Goal: Transaction & Acquisition: Purchase product/service

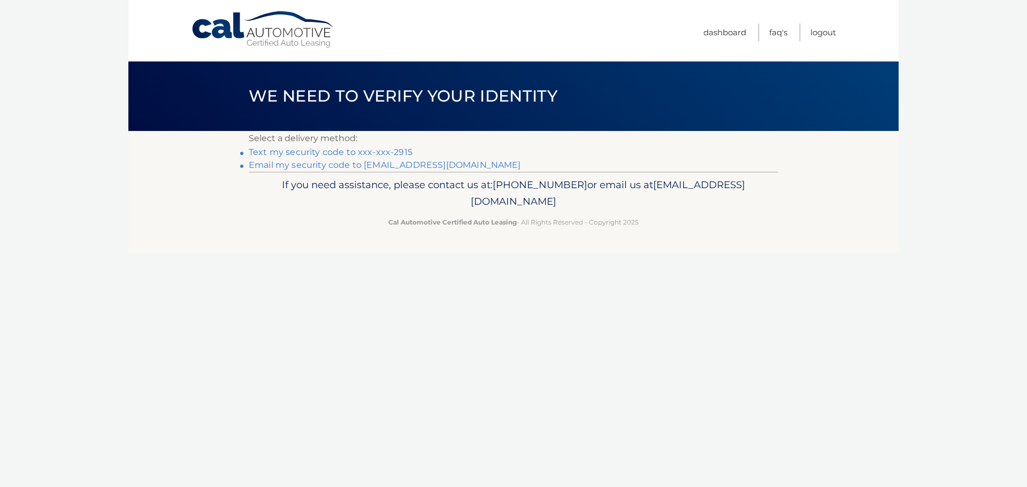
click at [354, 150] on link "Text my security code to xxx-xxx-2915" at bounding box center [331, 152] width 164 height 10
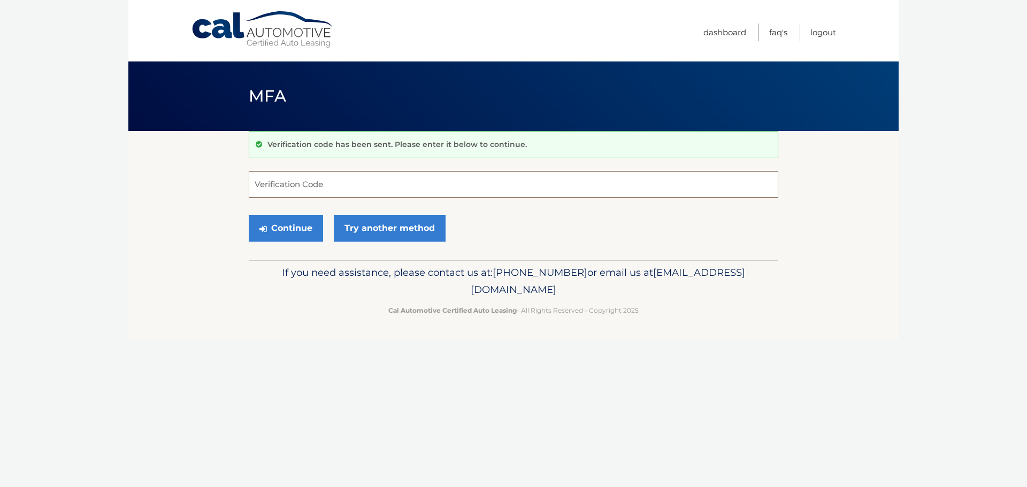
click at [332, 187] on input "Verification Code" at bounding box center [513, 184] width 529 height 27
type input "695646"
click at [303, 227] on button "Continue" at bounding box center [286, 228] width 74 height 27
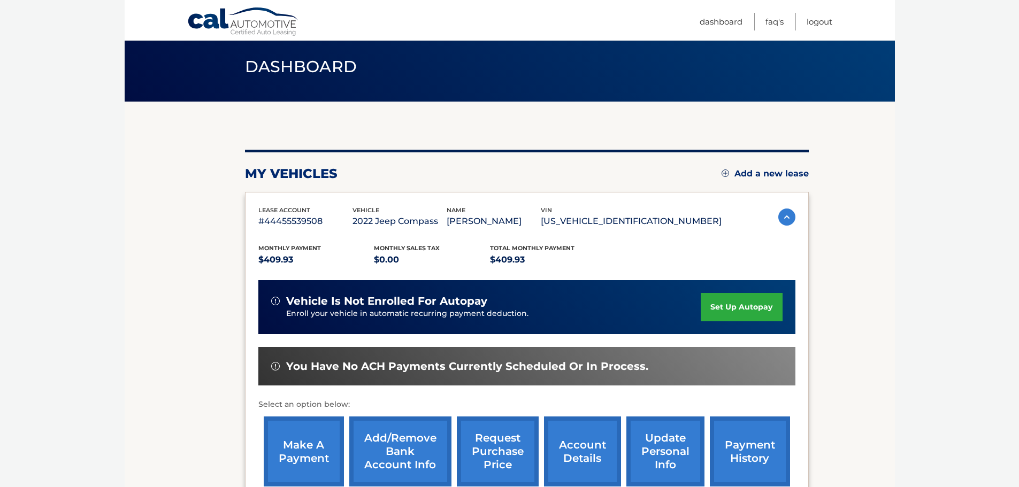
scroll to position [53, 0]
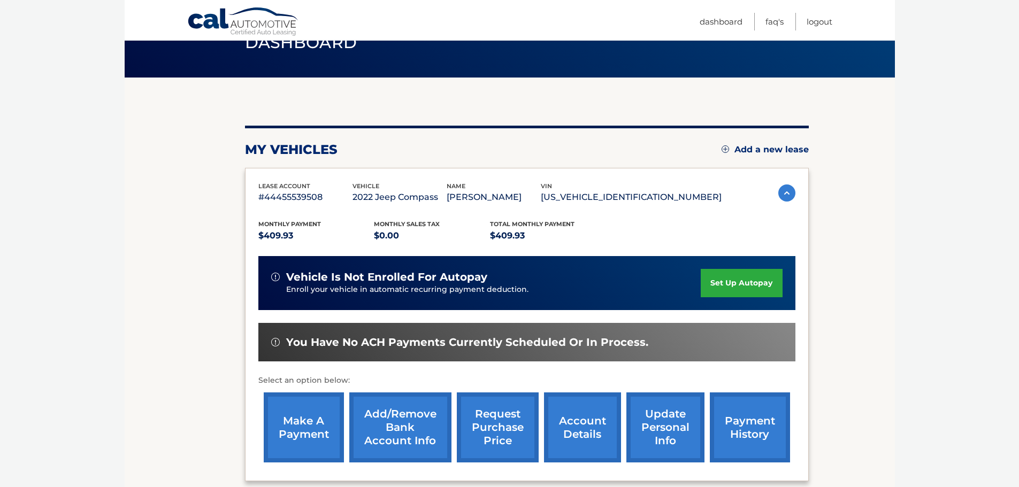
click at [303, 421] on link "make a payment" at bounding box center [304, 427] width 80 height 70
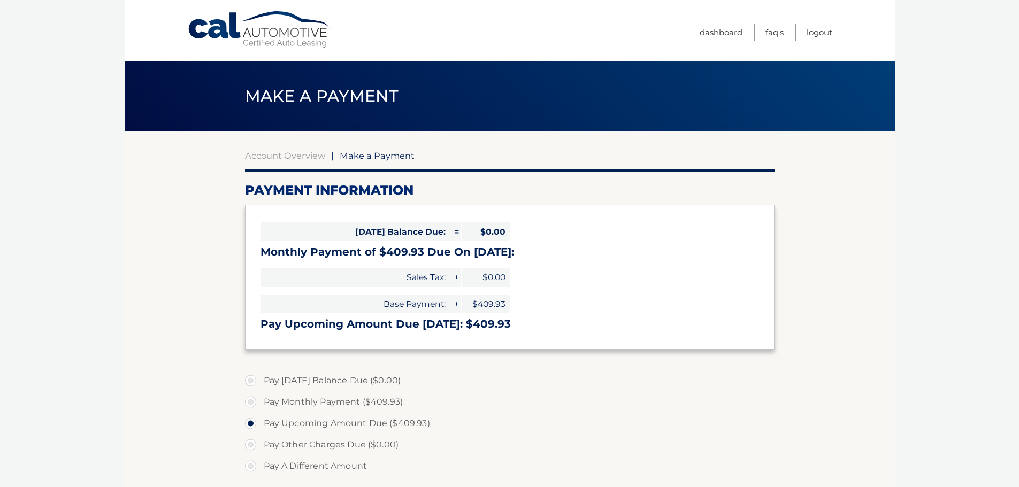
select select "ZmVjNGM2YzMtZGRlNC00NDkzLTkwZmUtMTBiNzg3MjU1MjRh"
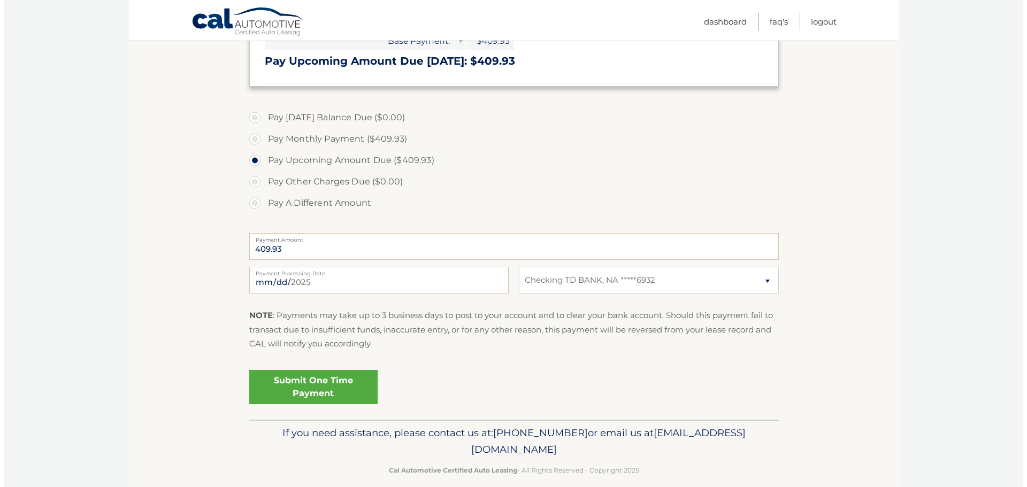
scroll to position [267, 0]
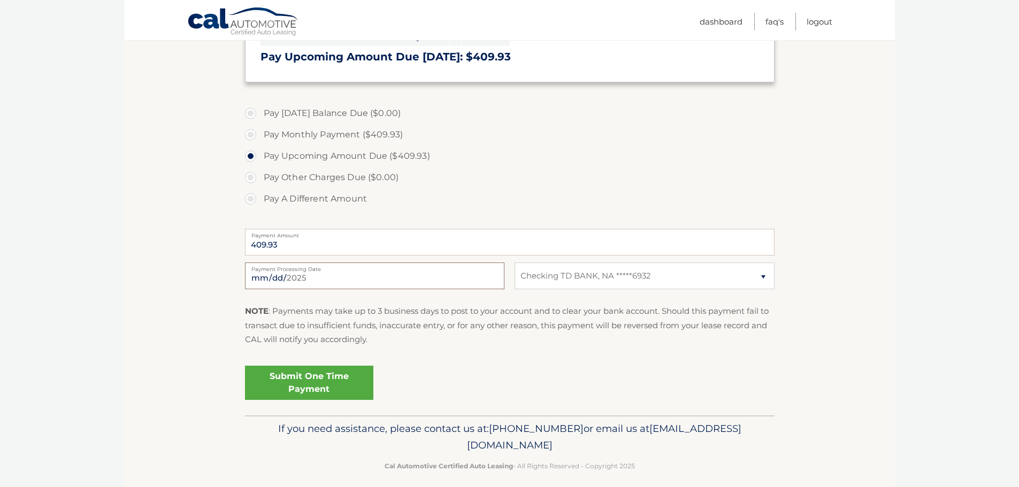
click at [396, 278] on input "[DATE]" at bounding box center [374, 276] width 259 height 27
type input "[DATE]"
click at [336, 383] on link "Submit One Time Payment" at bounding box center [309, 383] width 128 height 34
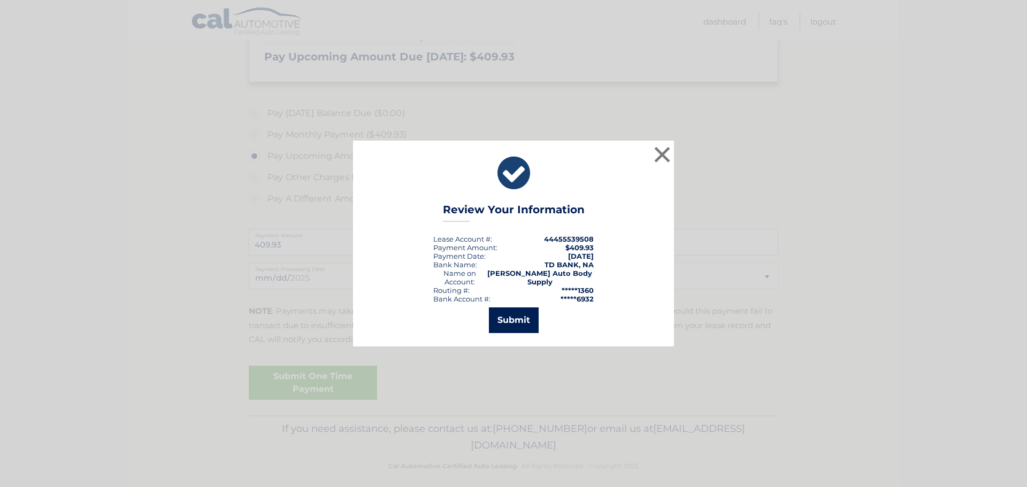
click at [518, 321] on button "Submit" at bounding box center [514, 320] width 50 height 26
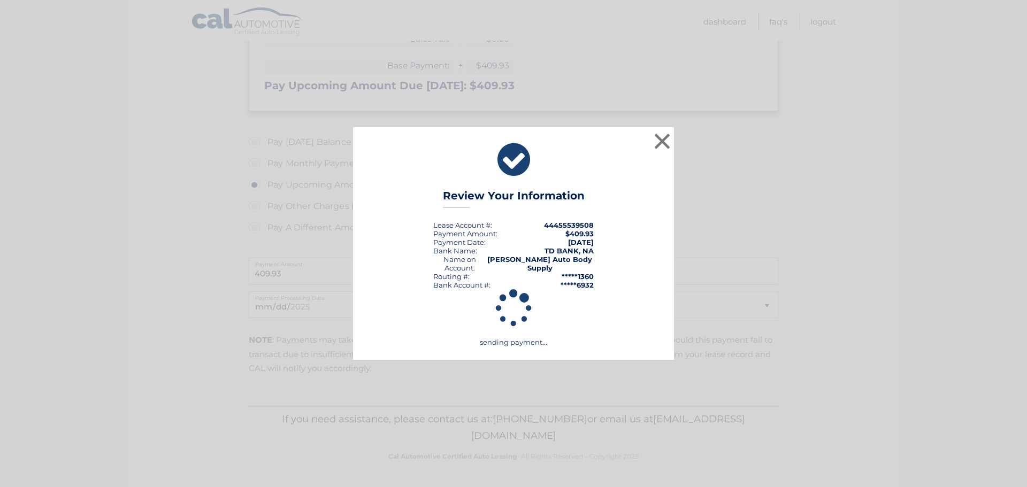
scroll to position [238, 0]
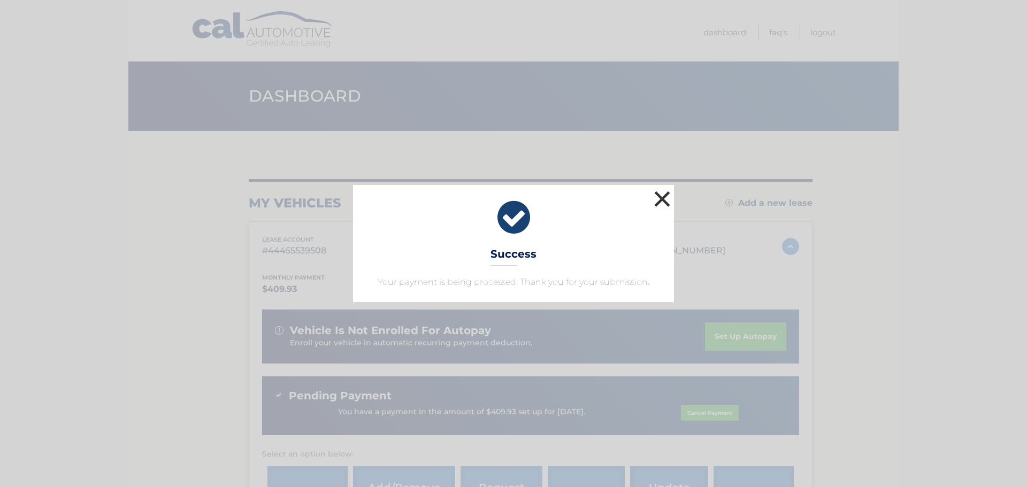
click at [657, 201] on button "×" at bounding box center [661, 198] width 21 height 21
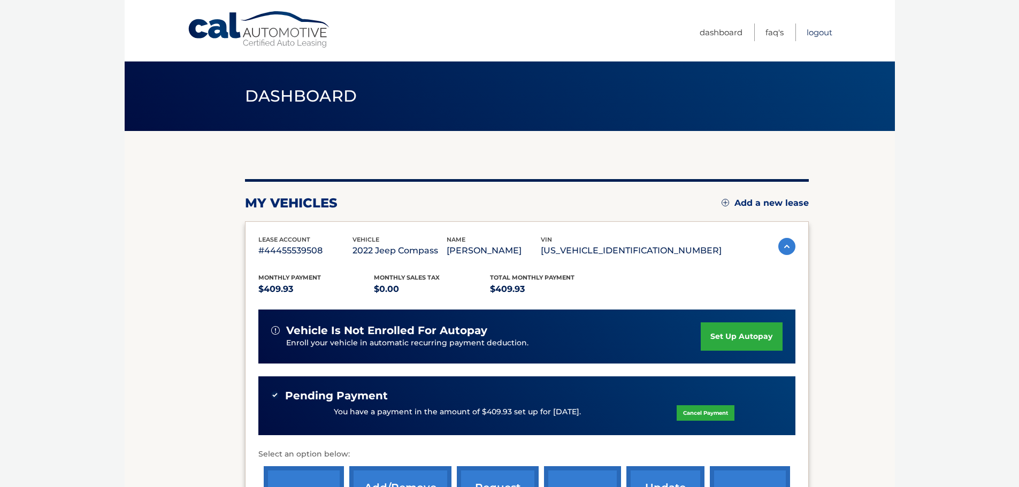
click at [820, 35] on link "Logout" at bounding box center [819, 33] width 26 height 18
